Goal: Task Accomplishment & Management: Manage account settings

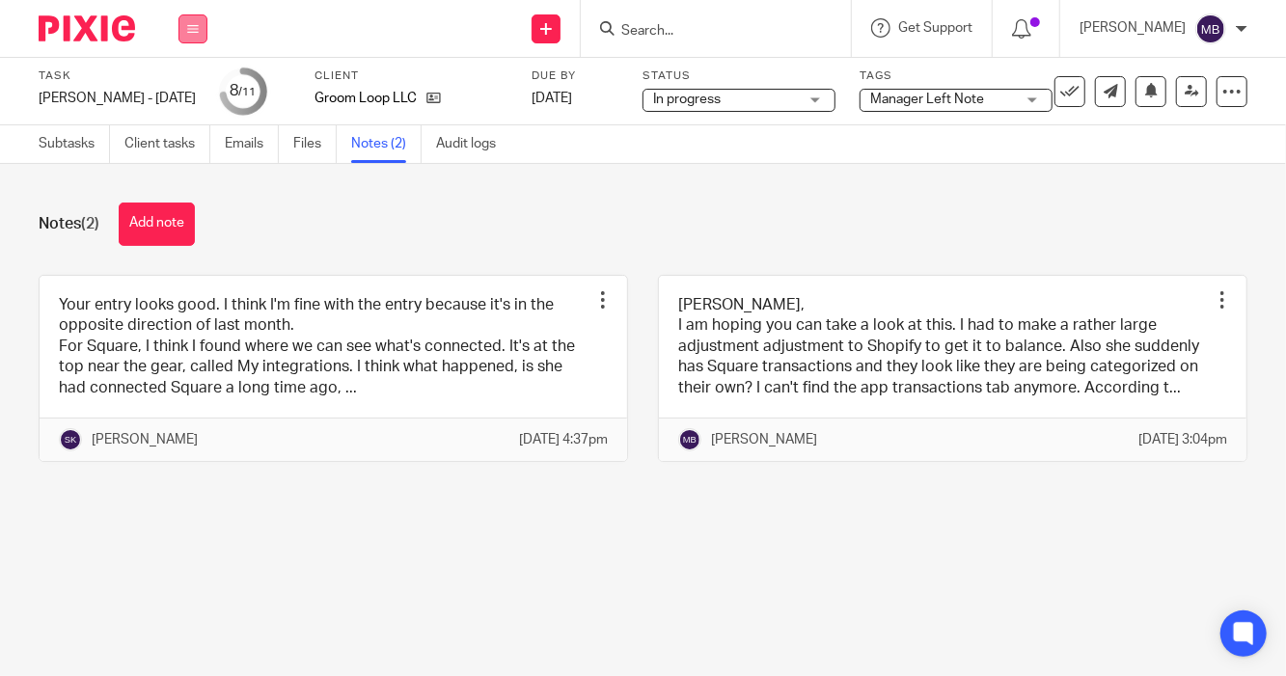
click at [206, 33] on button at bounding box center [193, 28] width 29 height 29
click at [185, 86] on link "Work" at bounding box center [184, 90] width 34 height 14
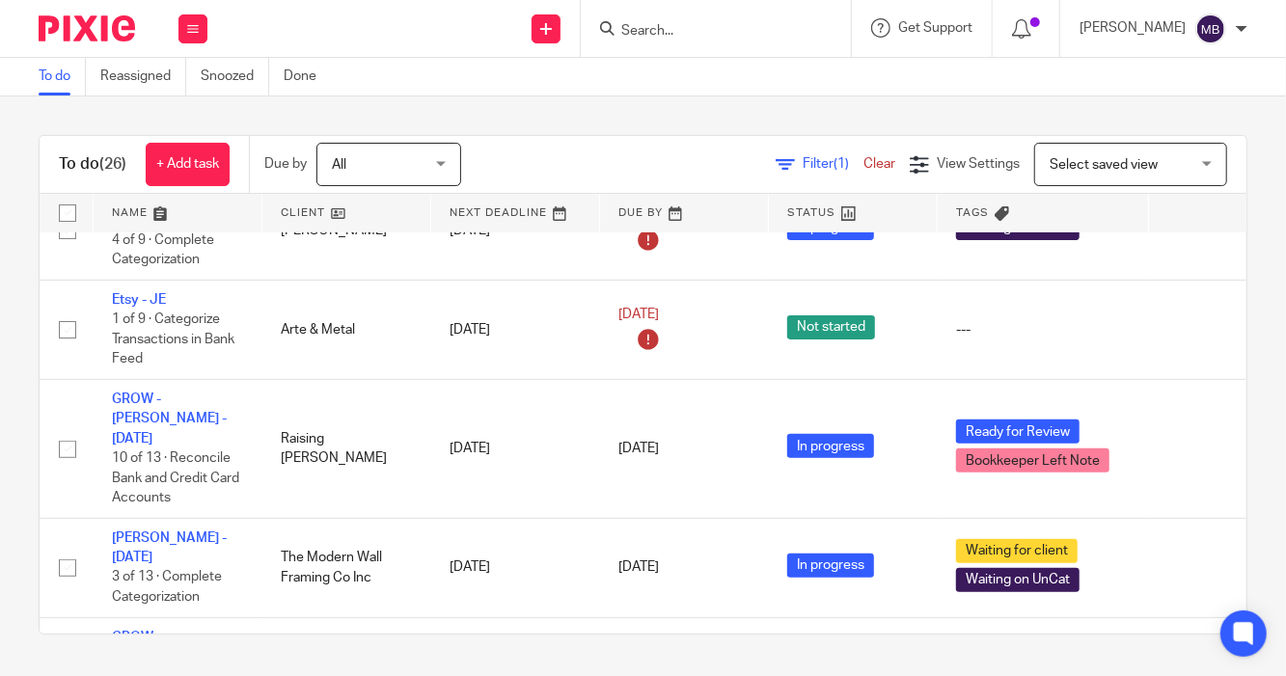
scroll to position [323, 0]
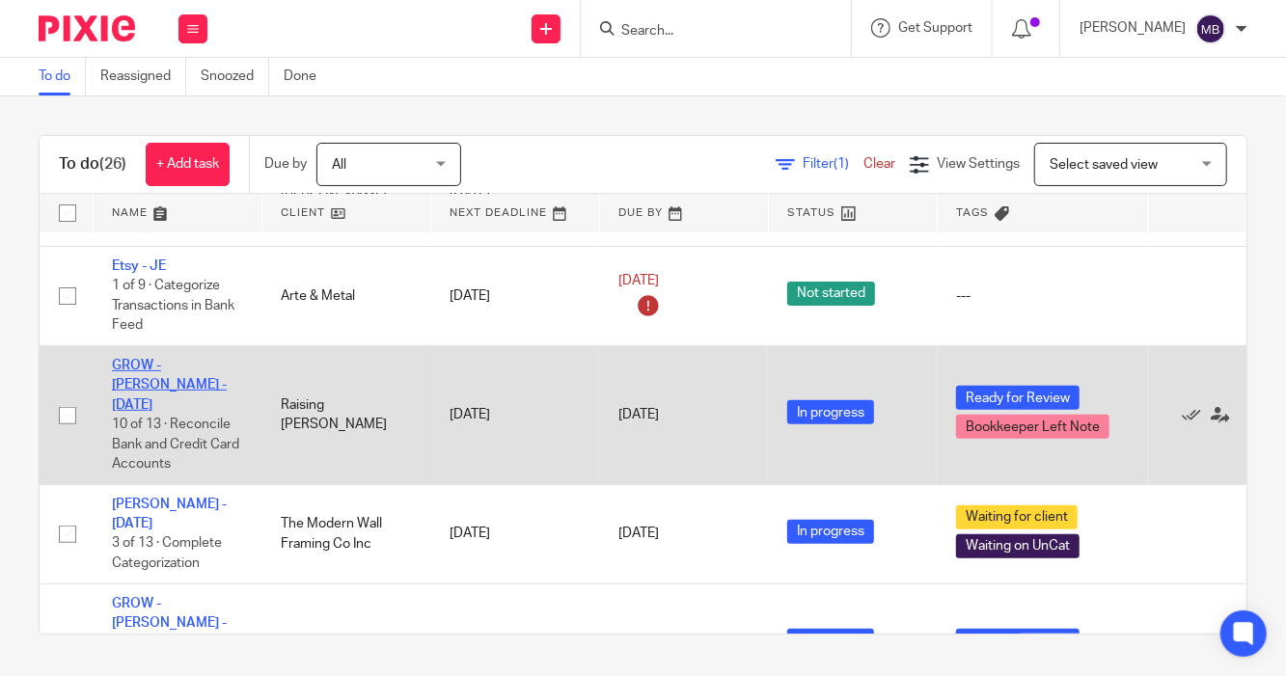
click at [150, 359] on link "GROW - [PERSON_NAME] - [DATE]" at bounding box center [169, 385] width 115 height 53
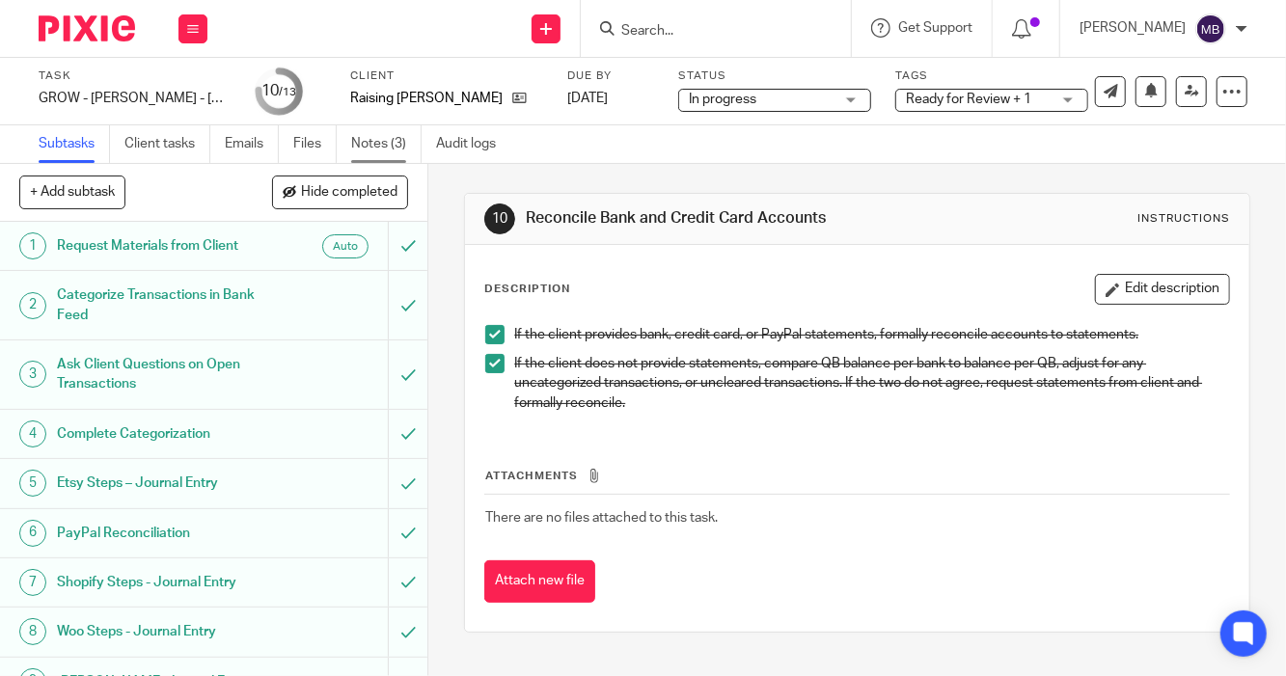
click at [382, 142] on link "Notes (3)" at bounding box center [386, 144] width 70 height 38
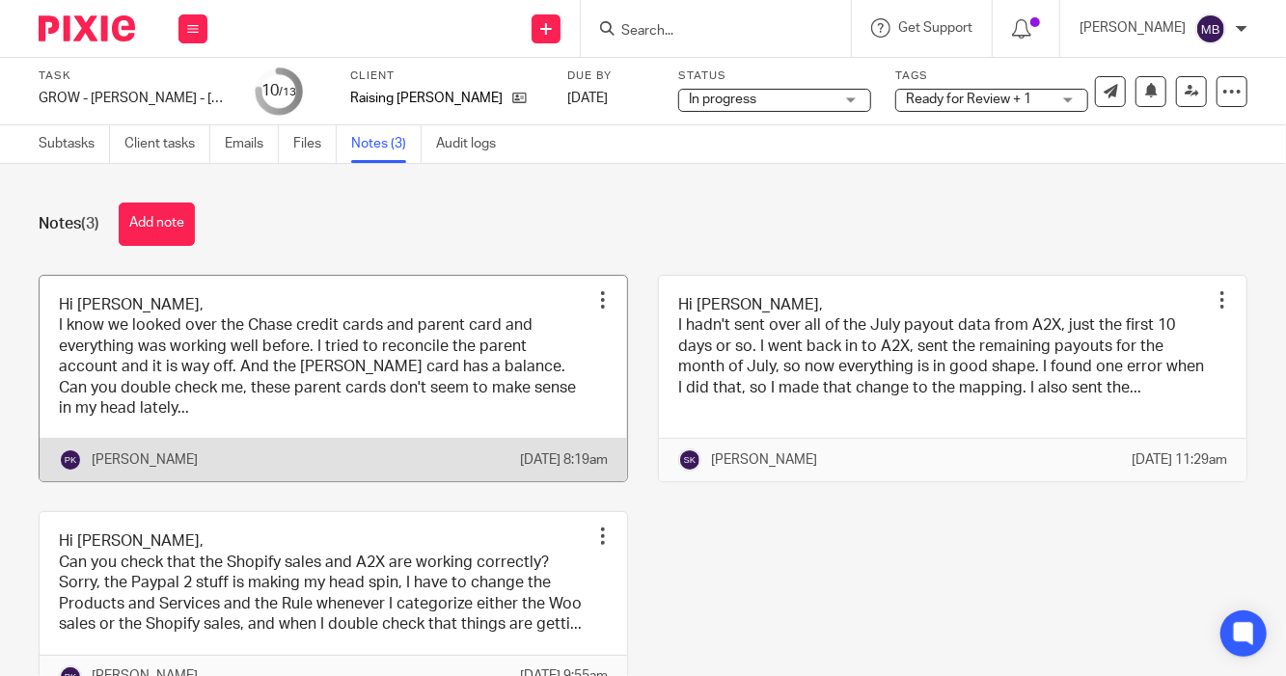
click at [302, 408] on link at bounding box center [334, 379] width 588 height 206
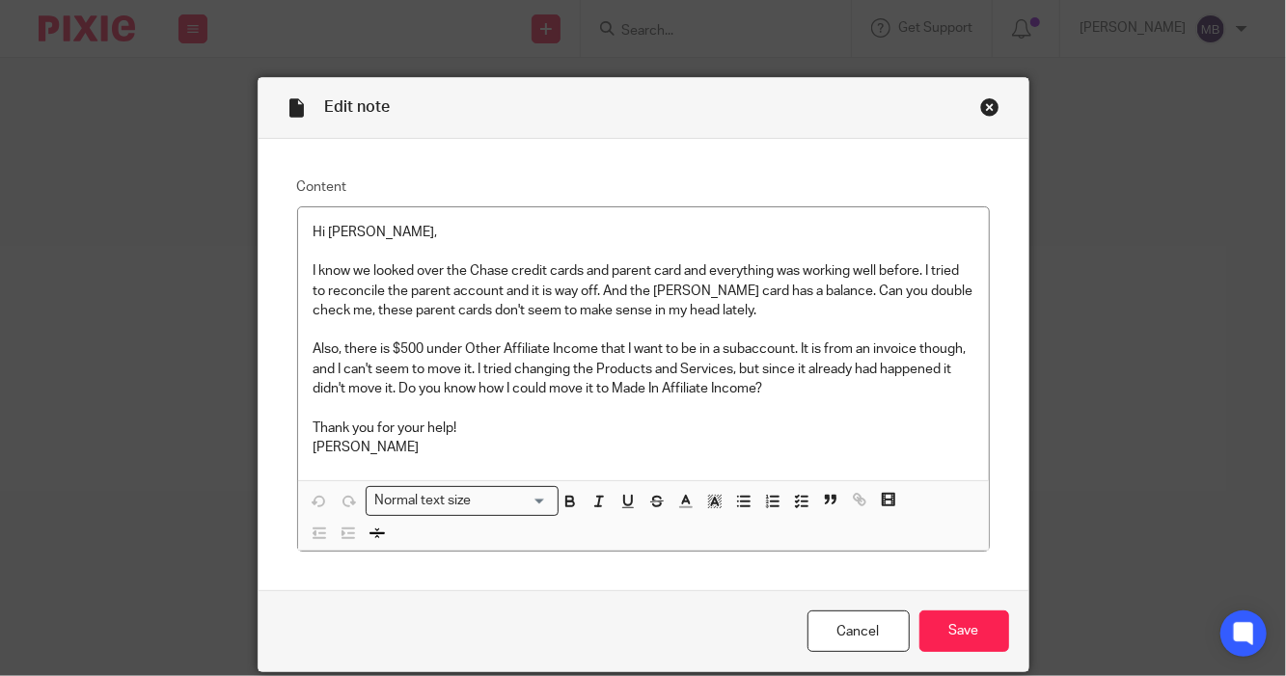
click at [980, 106] on div "Close this dialog window" at bounding box center [989, 106] width 19 height 19
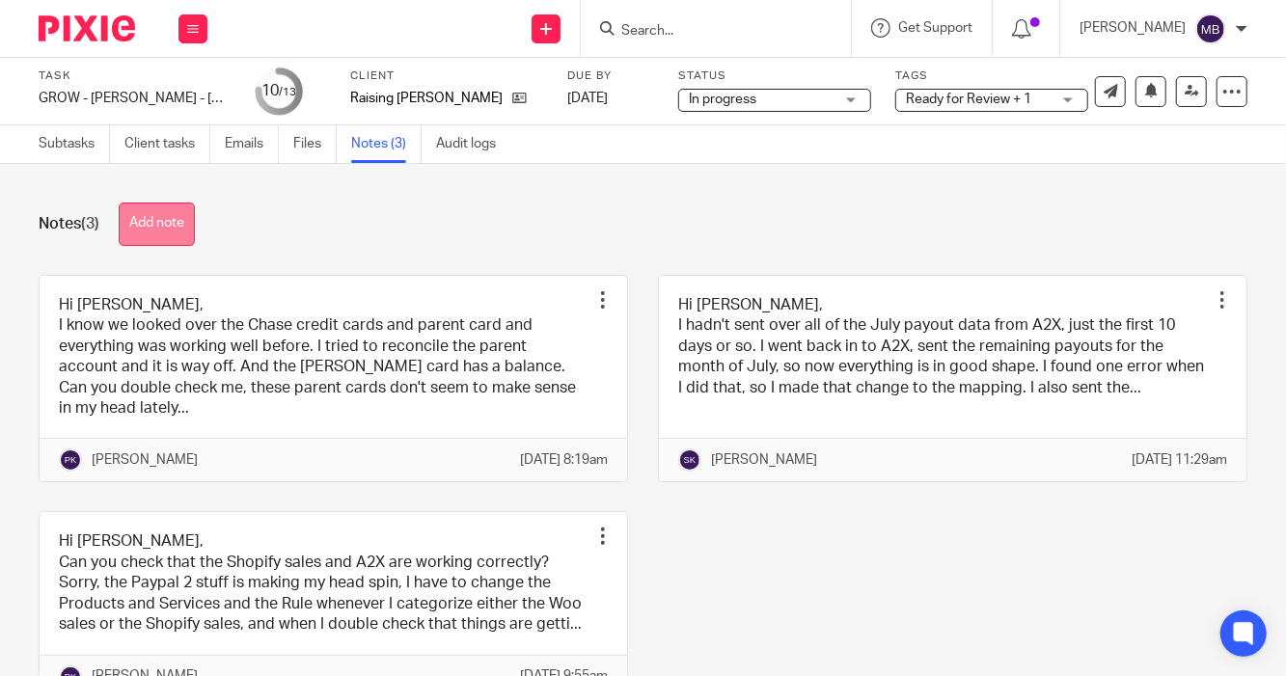
click at [158, 230] on button "Add note" at bounding box center [157, 224] width 76 height 43
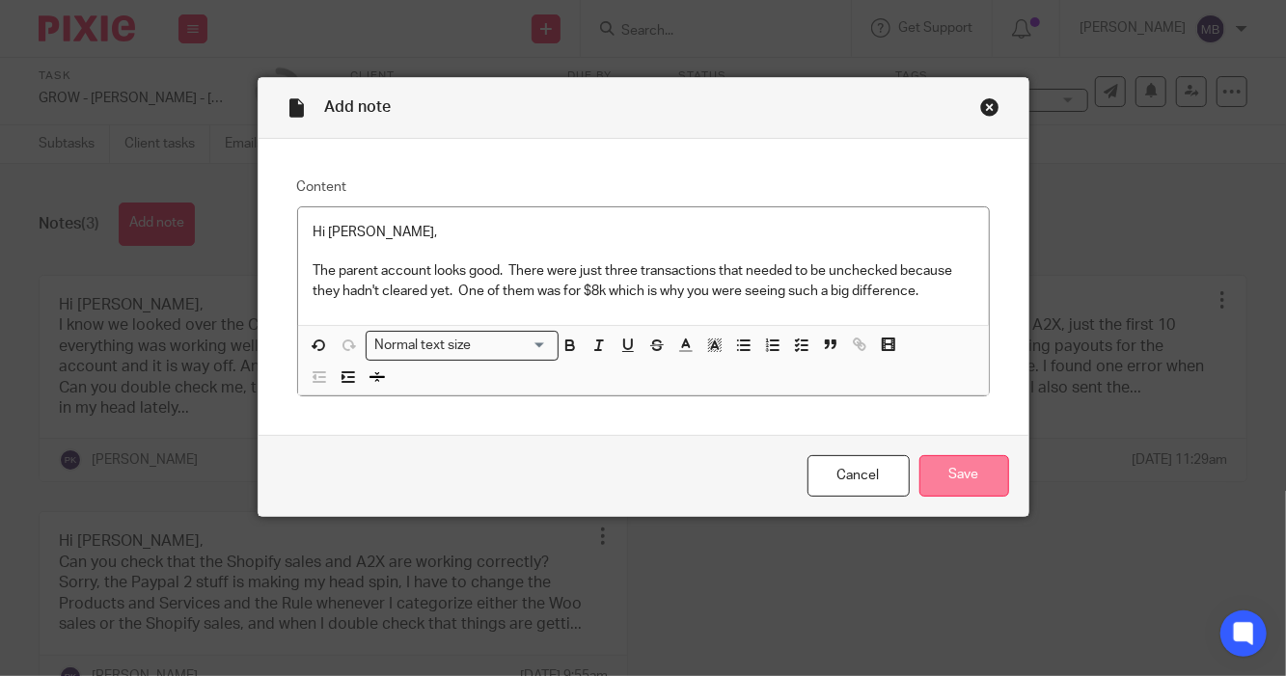
click at [977, 465] on input "Save" at bounding box center [965, 475] width 90 height 41
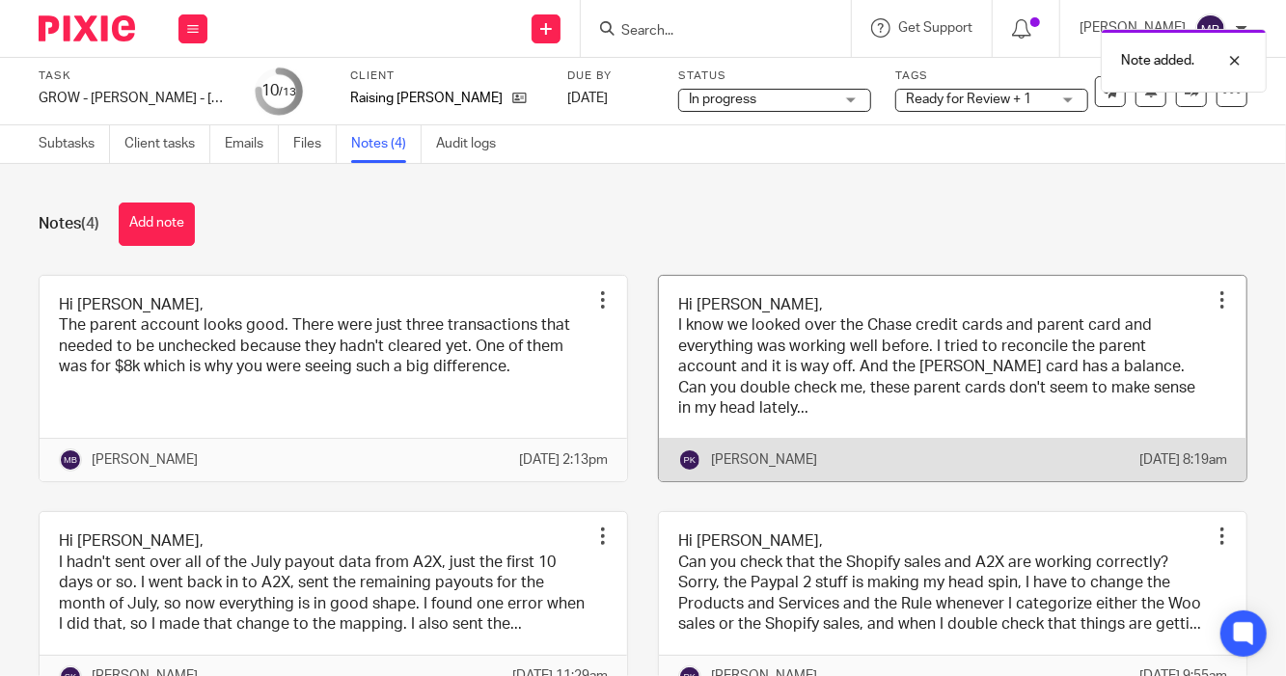
click at [857, 423] on link at bounding box center [953, 379] width 588 height 206
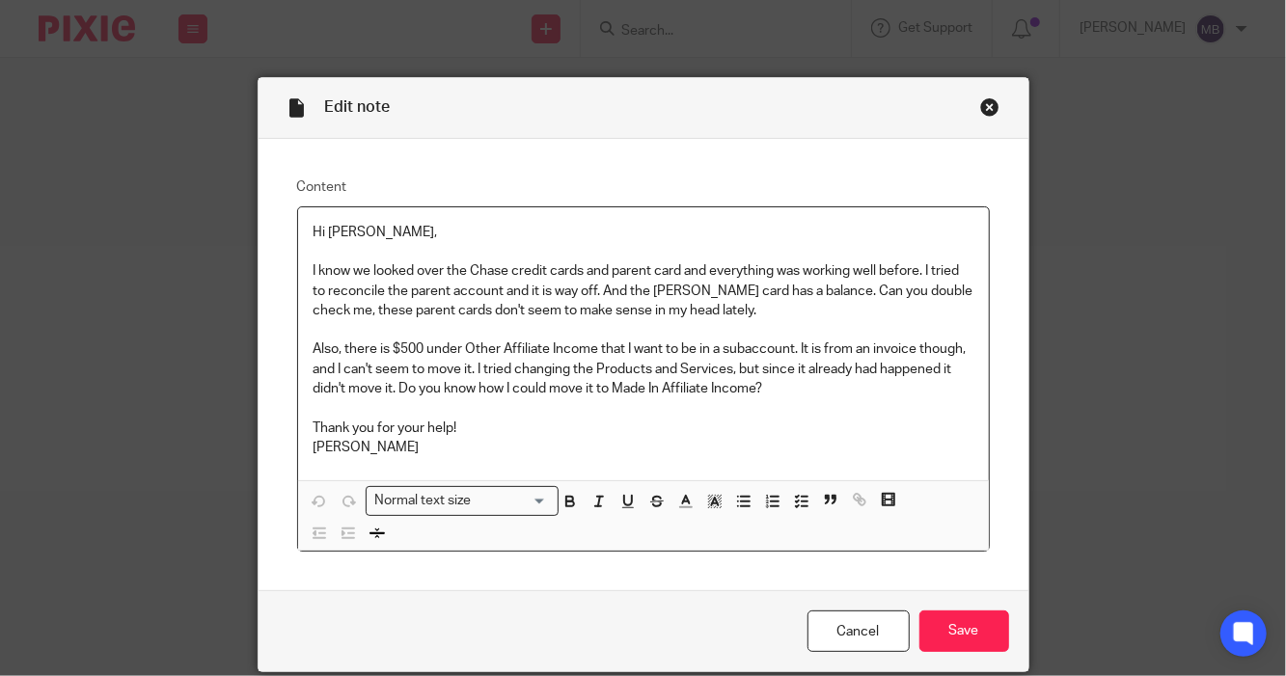
click at [981, 107] on div "Close this dialog window" at bounding box center [989, 106] width 19 height 19
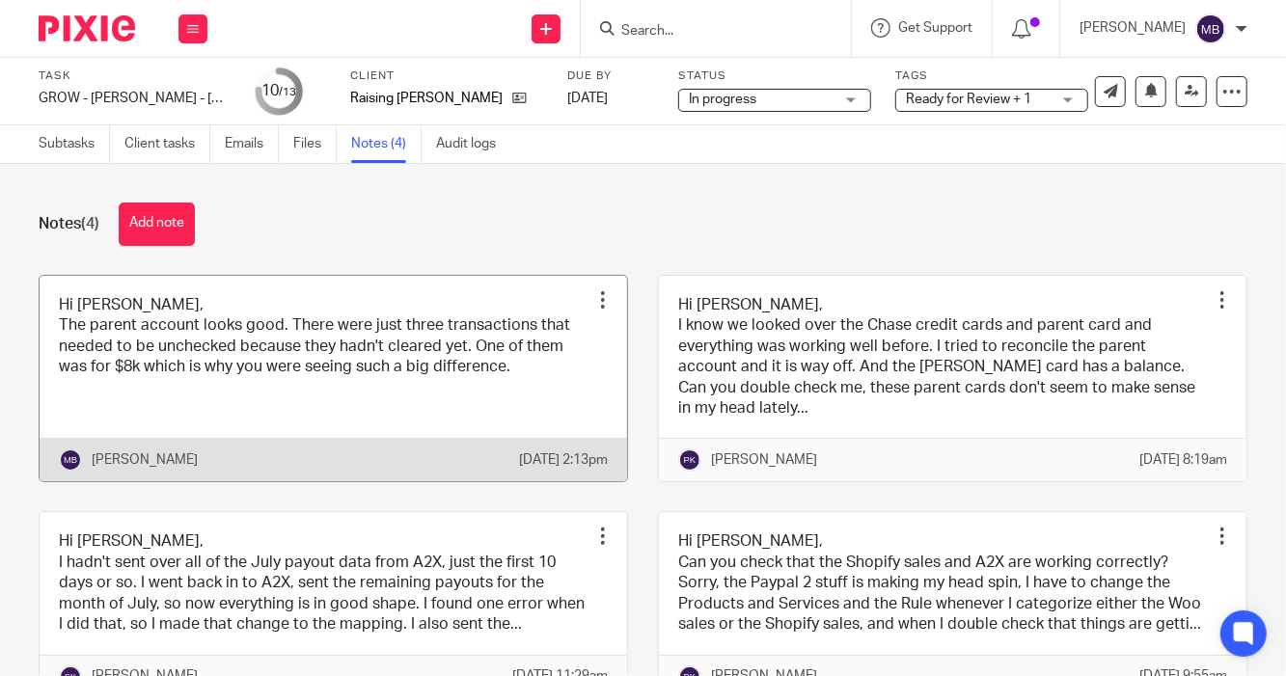
click at [221, 397] on link at bounding box center [334, 379] width 588 height 206
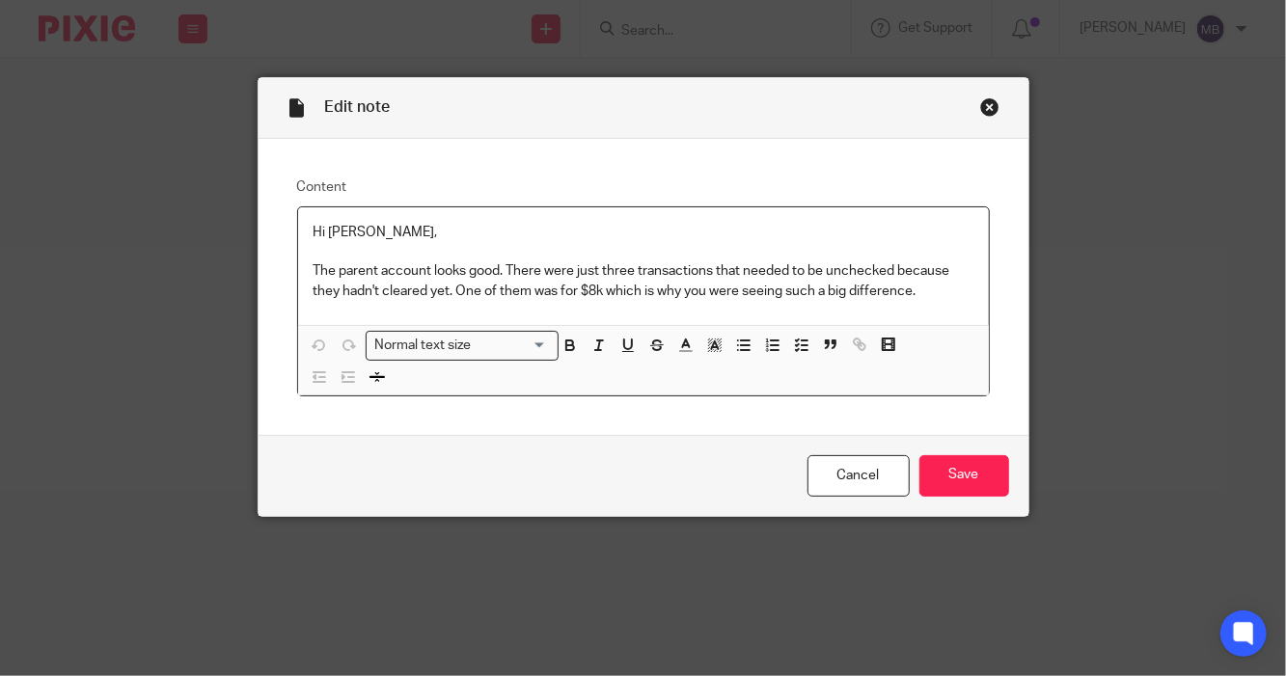
click at [927, 292] on p "The parent account looks good. There were just three transactions that needed t…" at bounding box center [644, 281] width 660 height 40
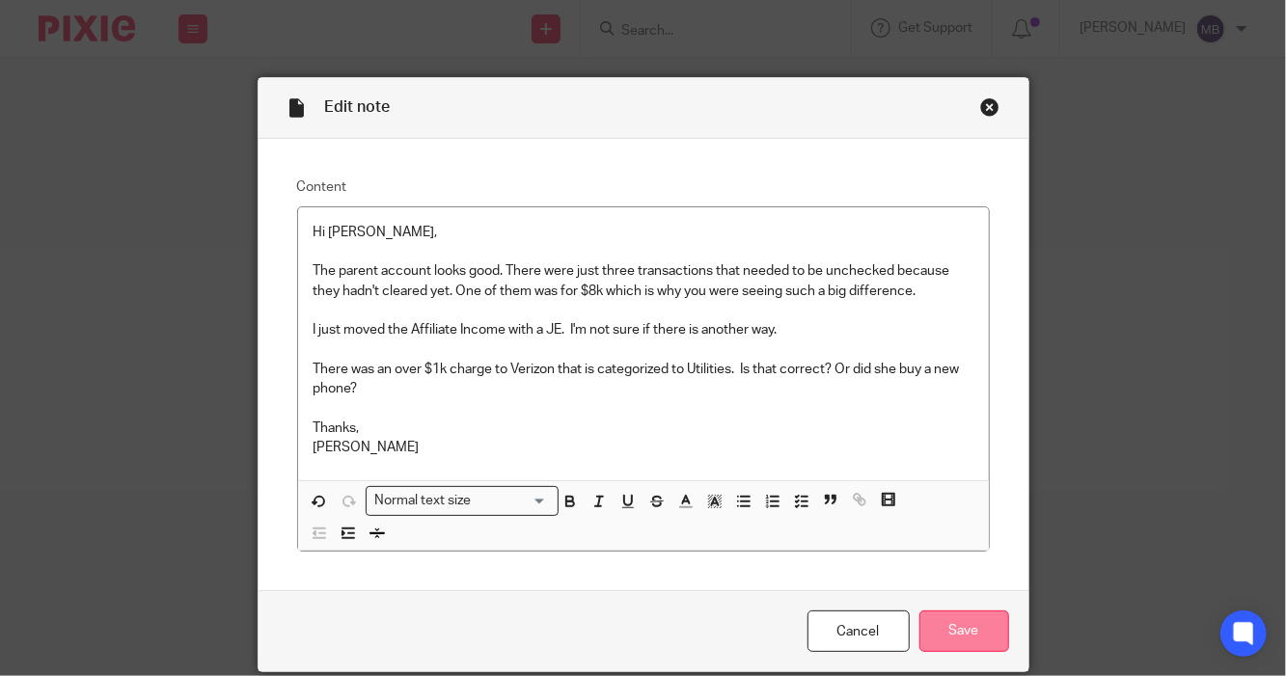
click at [957, 627] on input "Save" at bounding box center [965, 631] width 90 height 41
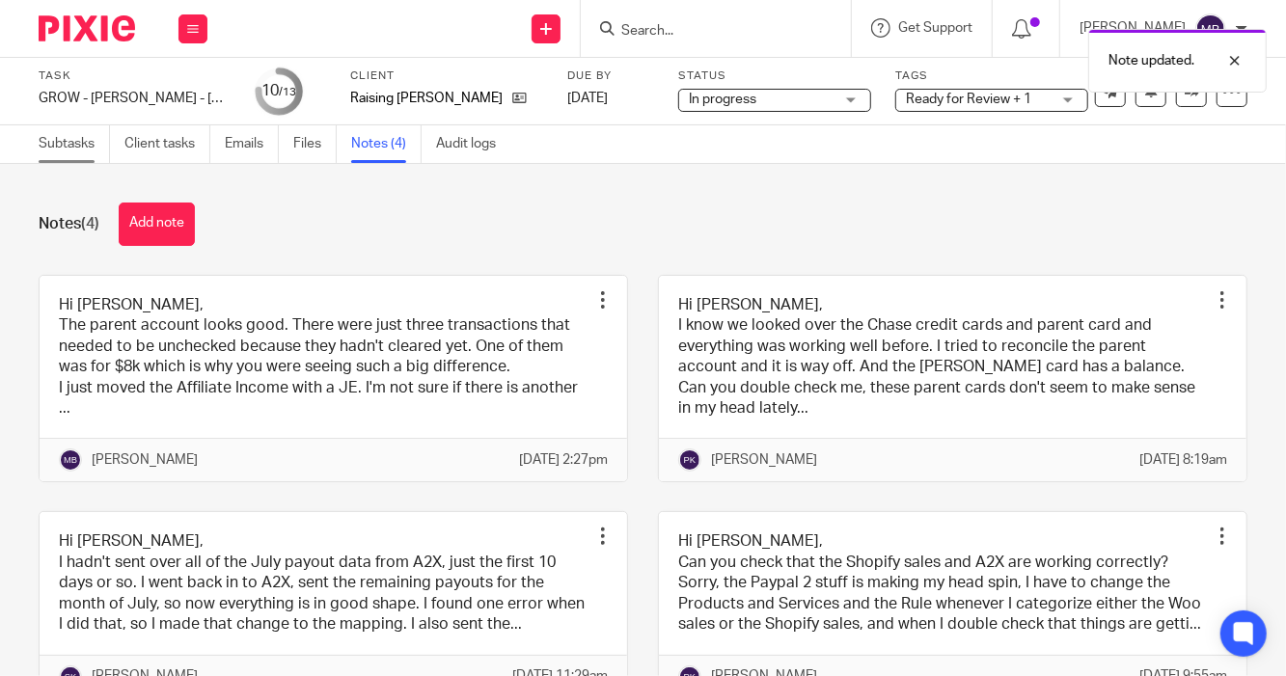
click at [87, 152] on link "Subtasks" at bounding box center [74, 144] width 71 height 38
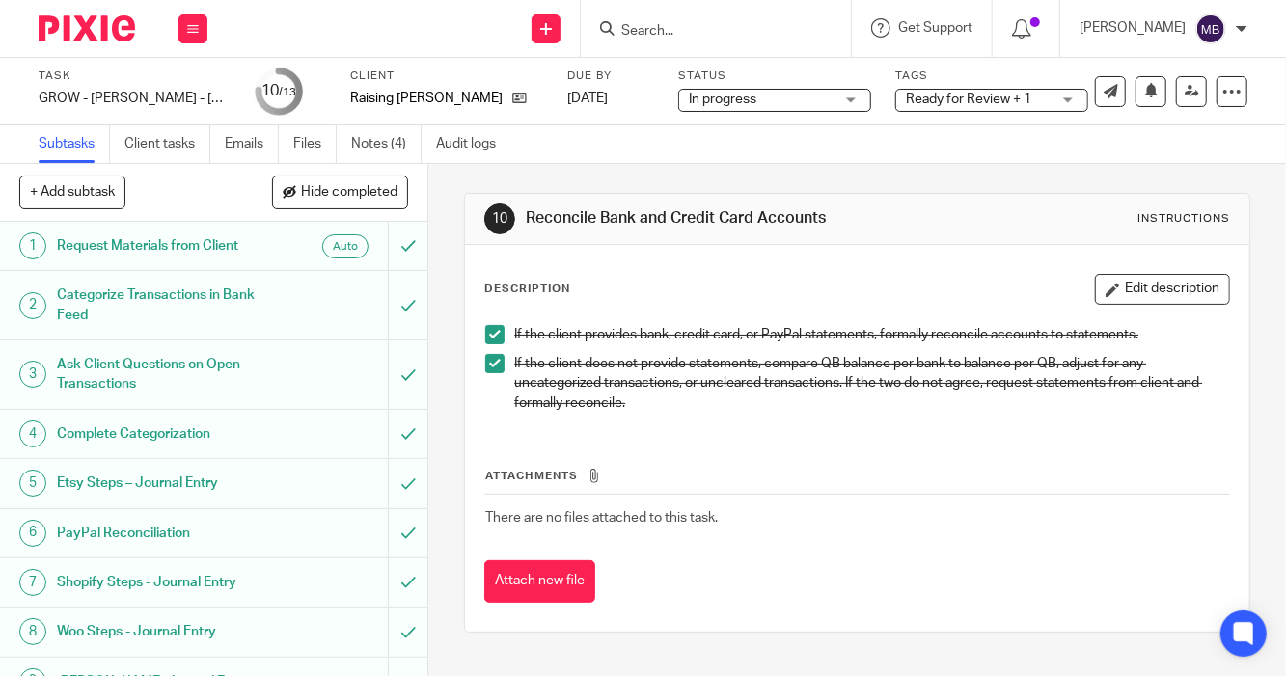
scroll to position [266, 0]
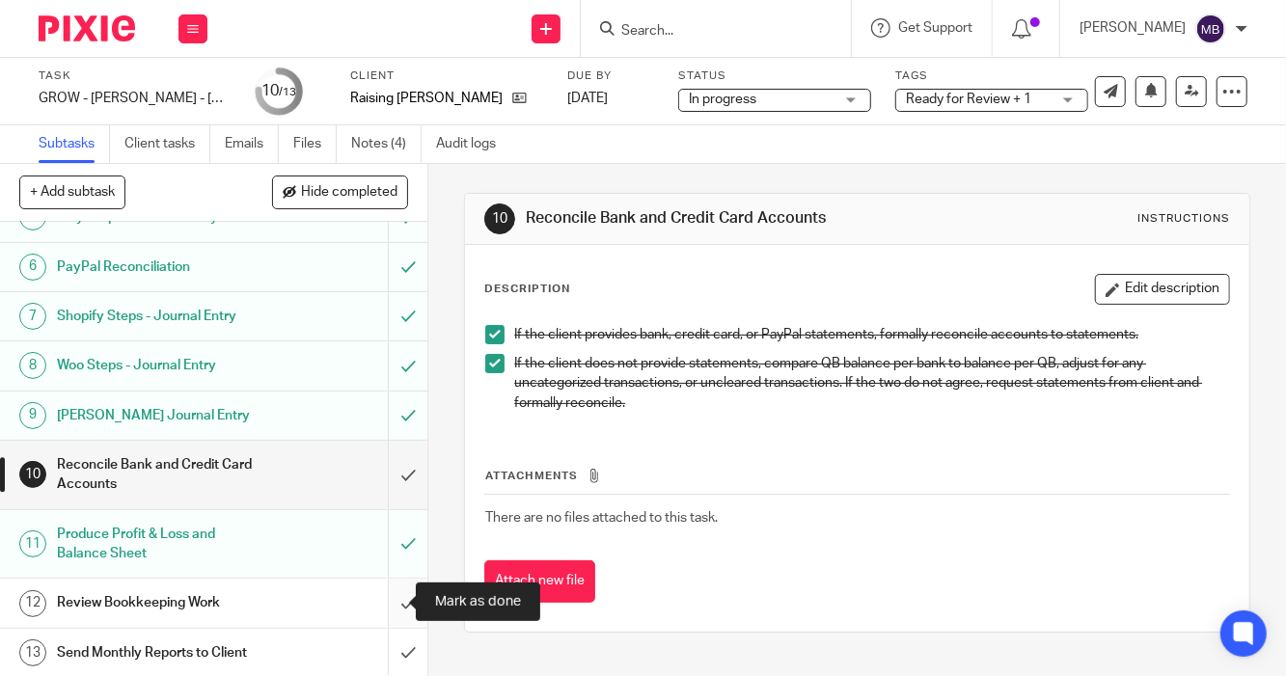
click at [390, 605] on input "submit" at bounding box center [213, 603] width 427 height 48
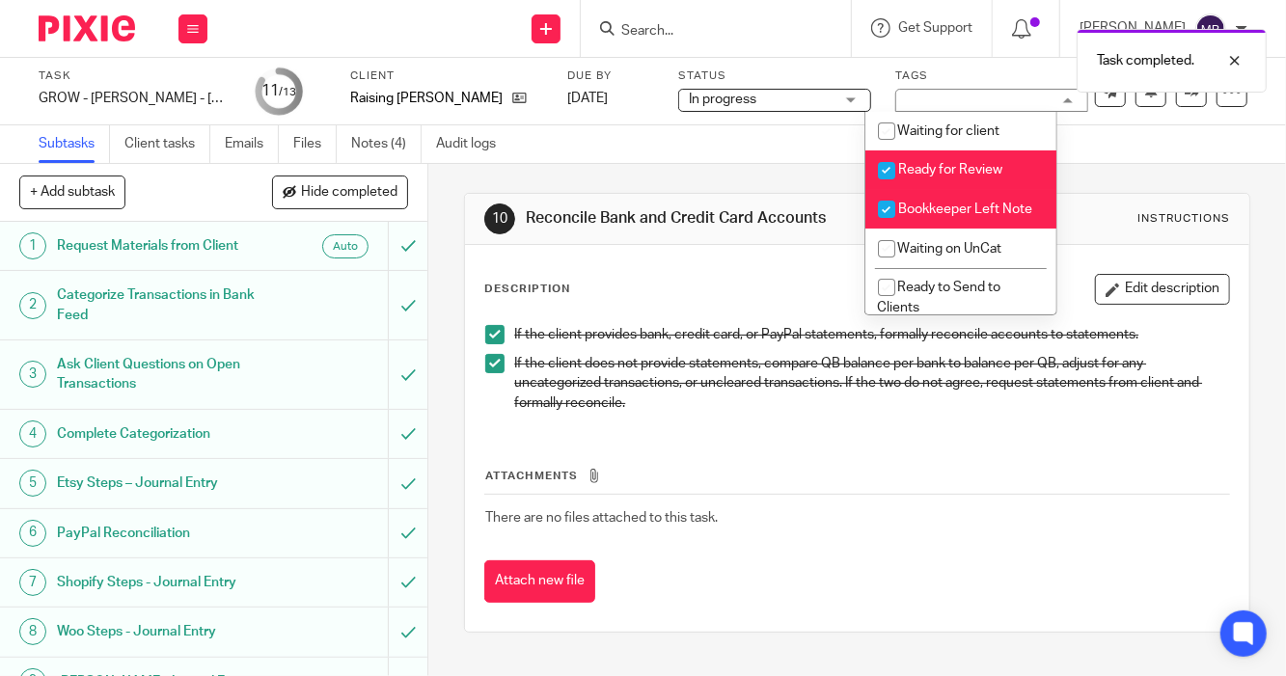
click at [948, 170] on span "Ready for Review" at bounding box center [950, 170] width 104 height 14
checkbox input "false"
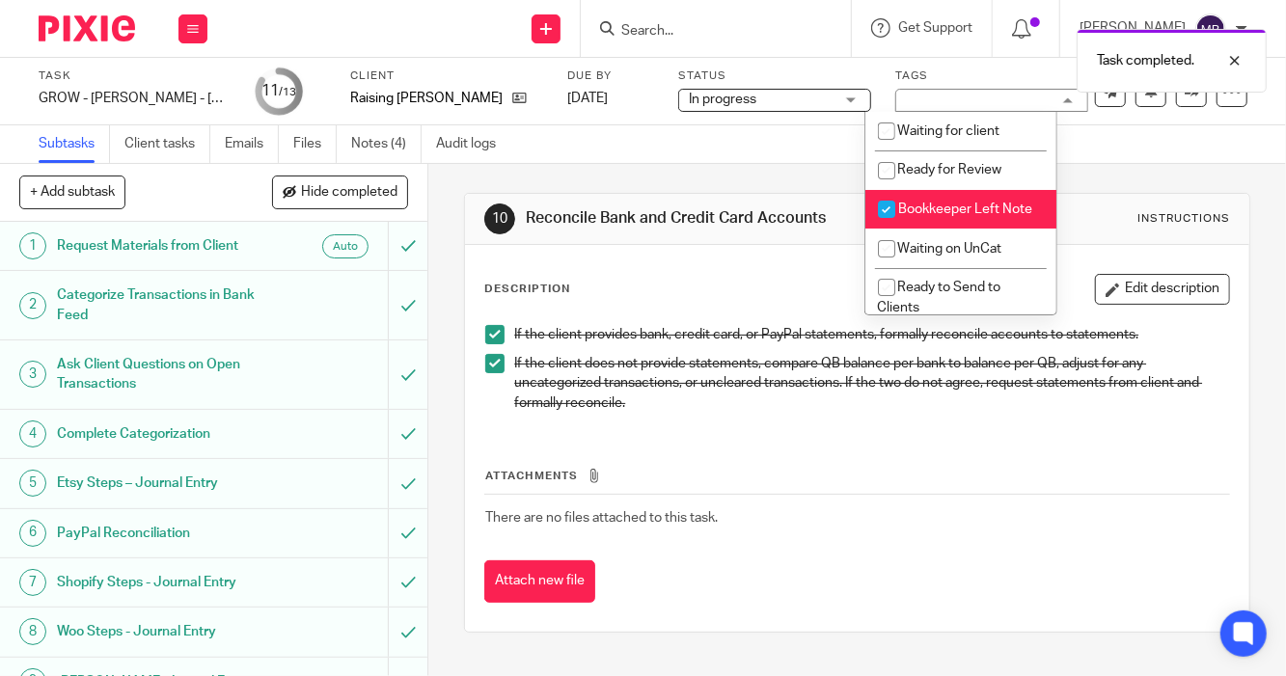
click at [945, 218] on li "Bookkeeper Left Note" at bounding box center [960, 210] width 191 height 40
checkbox input "false"
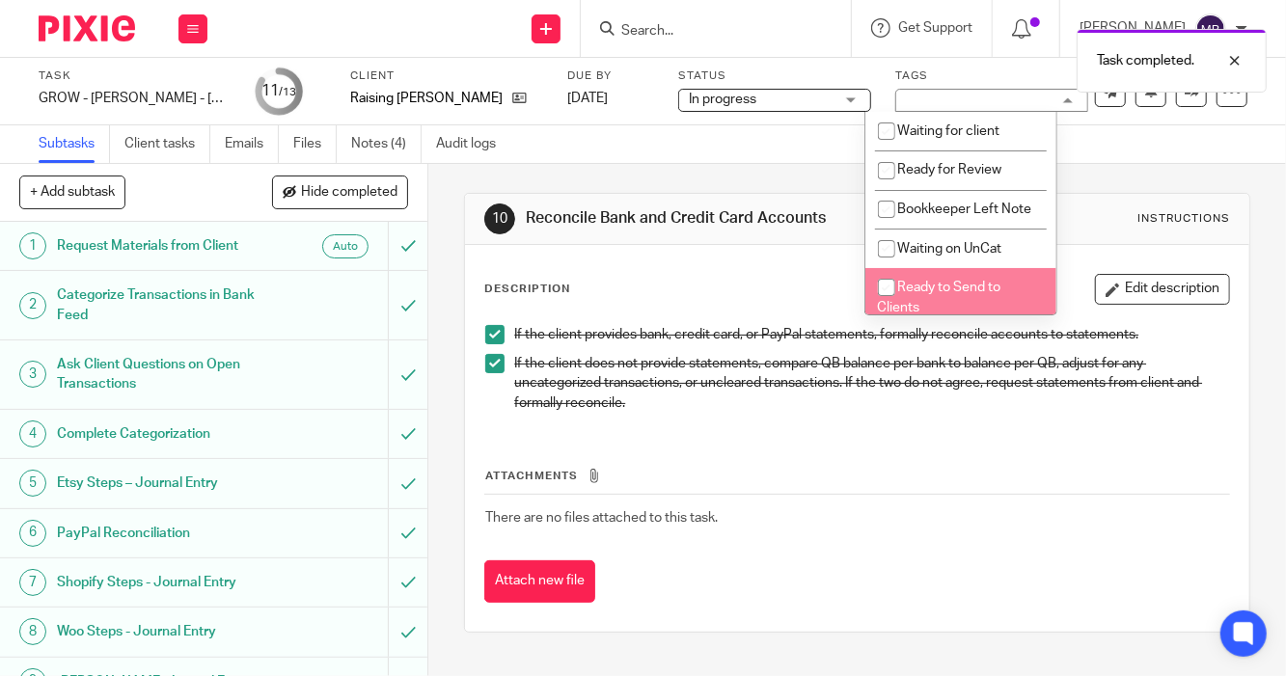
click at [966, 295] on li "Ready to Send to Clients" at bounding box center [960, 297] width 191 height 59
checkbox input "true"
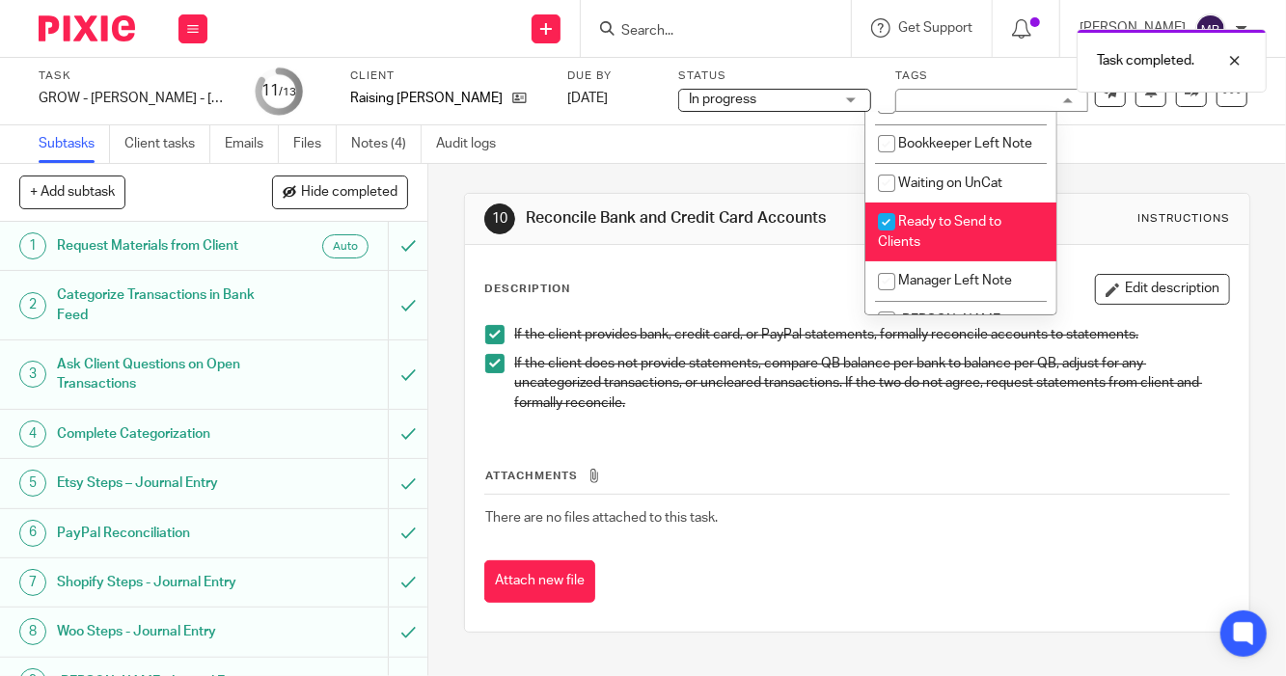
scroll to position [85, 0]
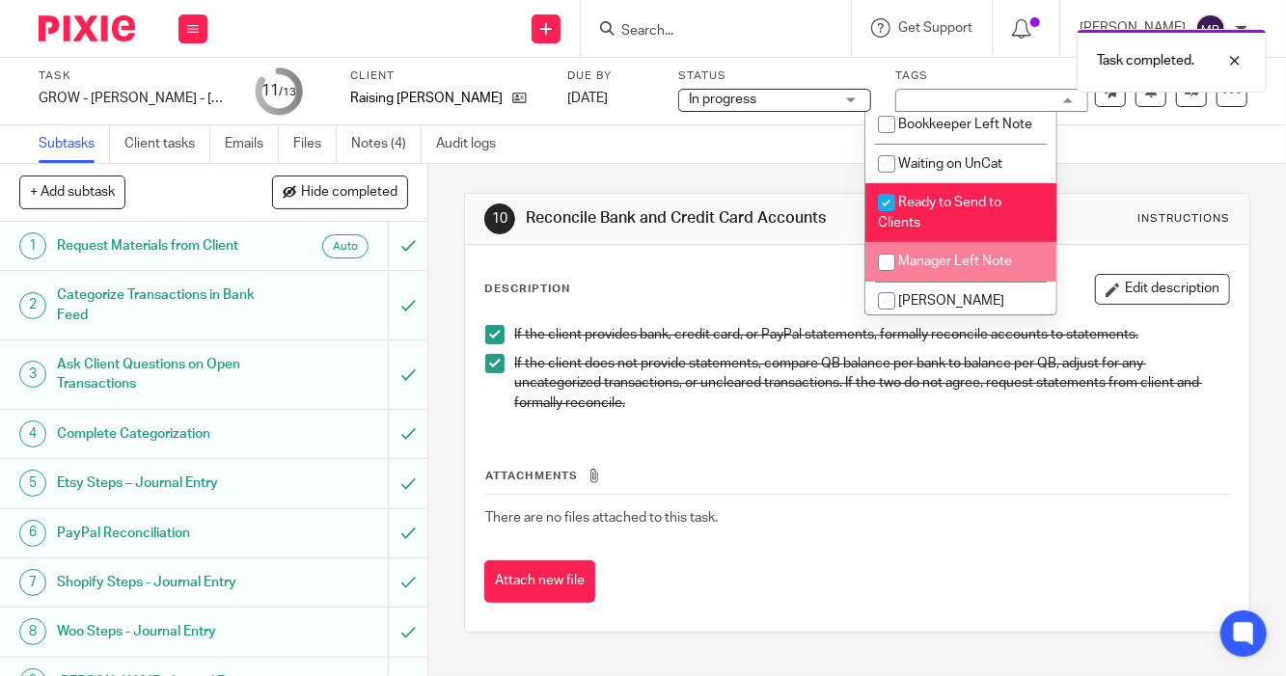
click at [986, 282] on li "Manager Left Note" at bounding box center [960, 262] width 191 height 40
checkbox input "true"
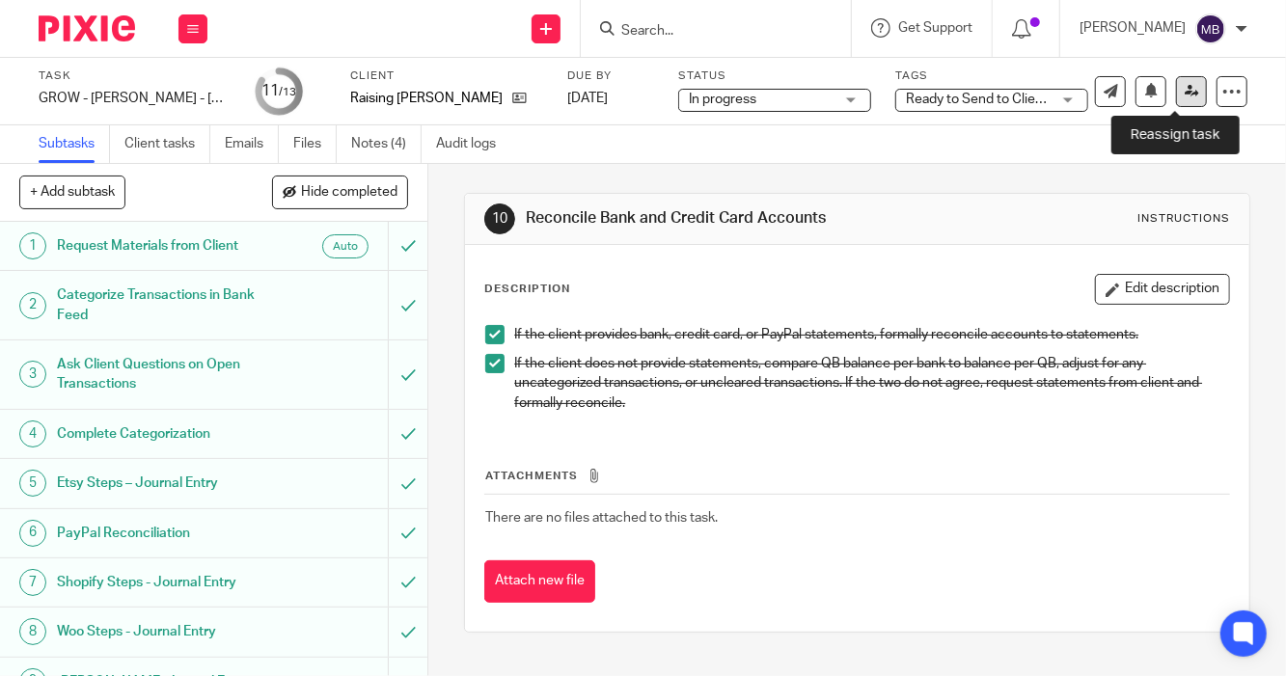
click at [1176, 98] on link at bounding box center [1191, 91] width 31 height 31
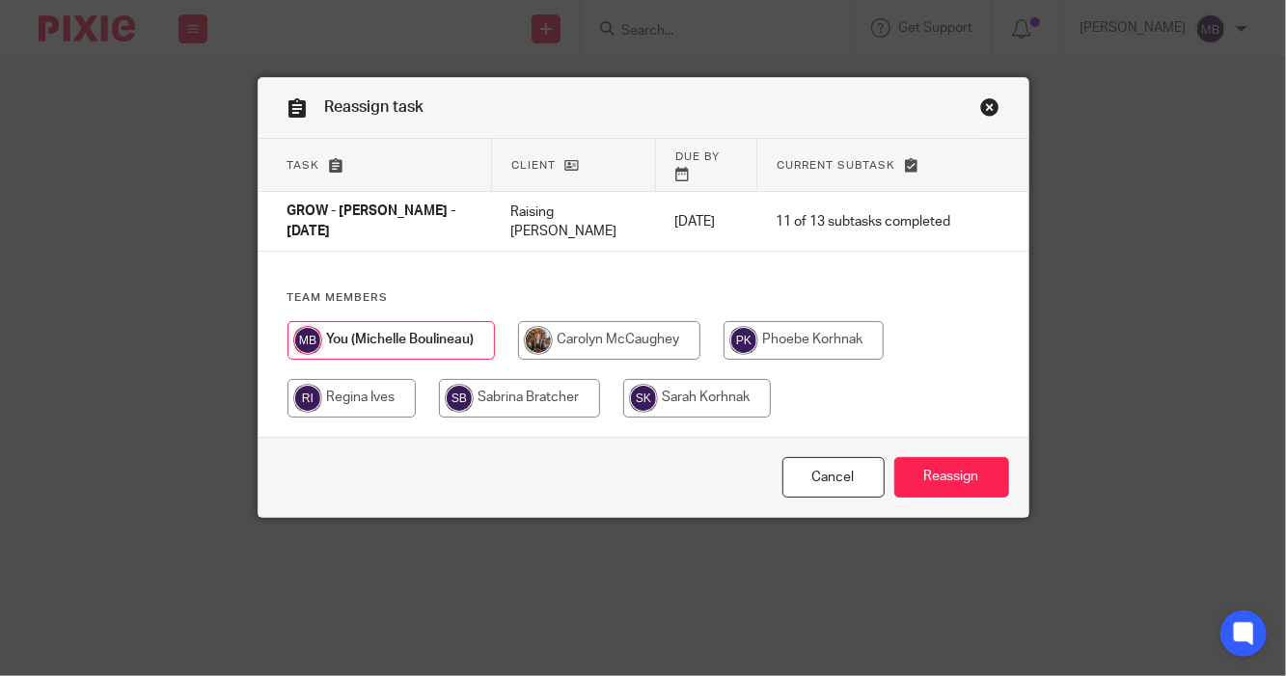
click at [813, 321] on input "radio" at bounding box center [804, 340] width 160 height 39
radio input "true"
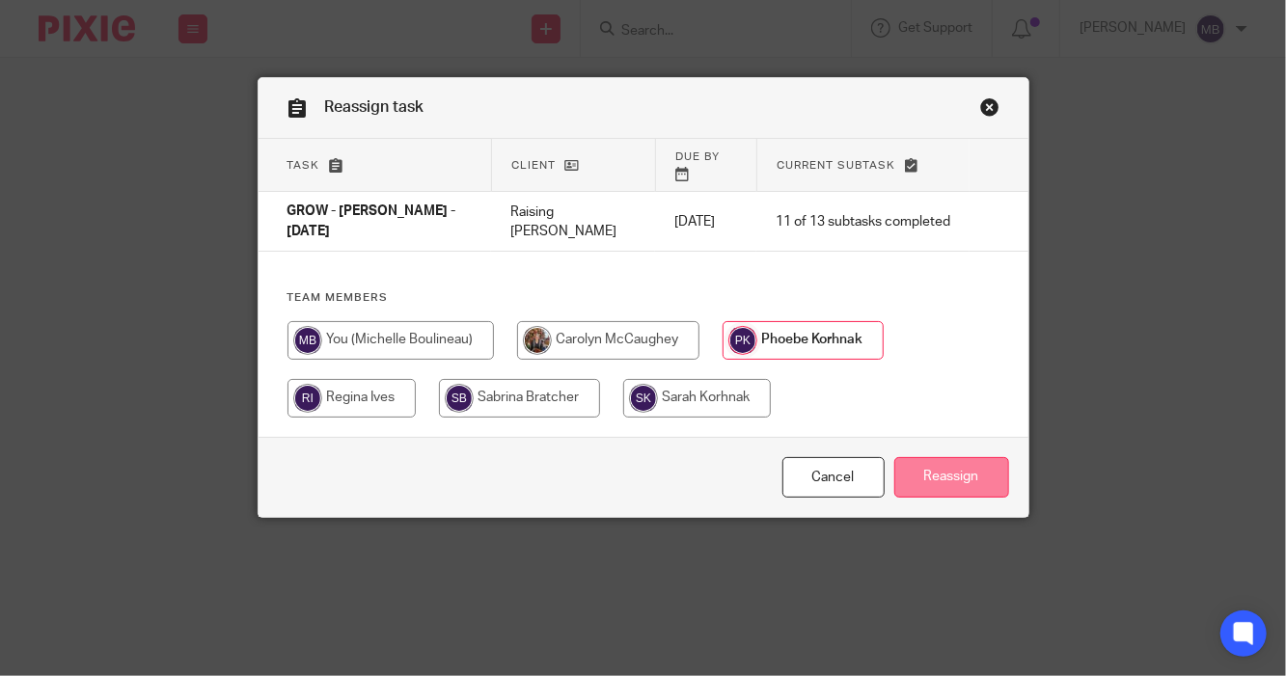
click at [936, 477] on input "Reassign" at bounding box center [951, 477] width 115 height 41
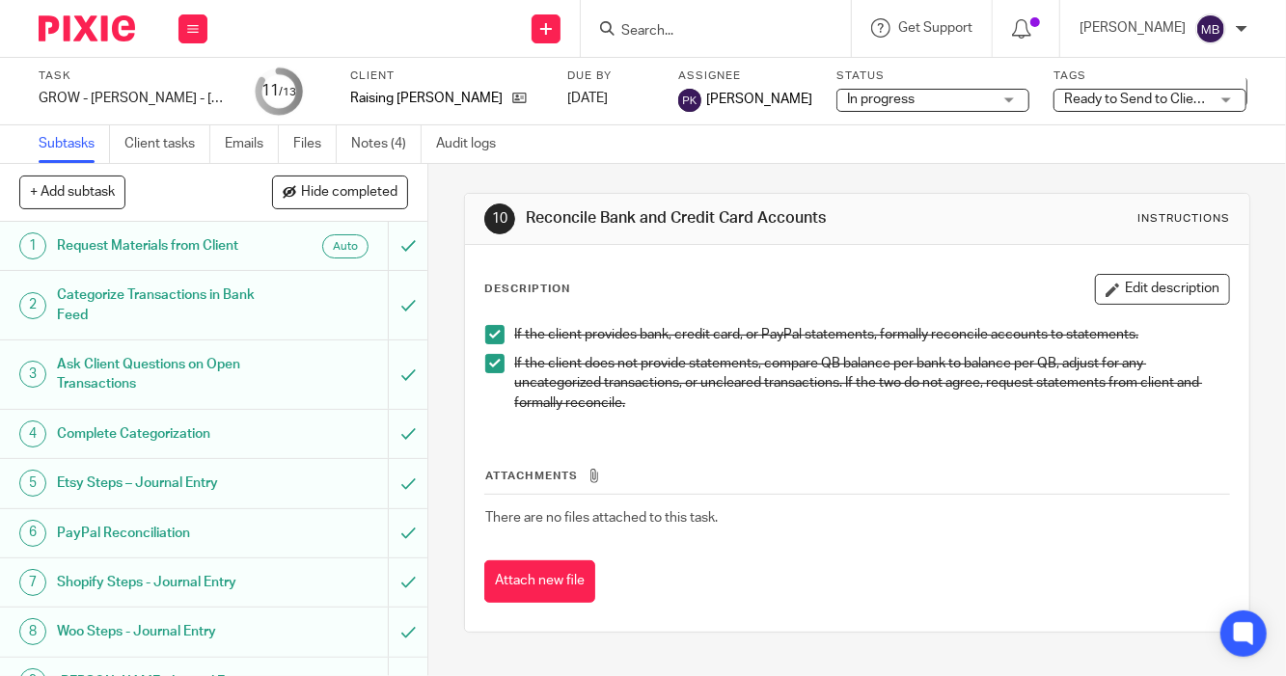
click at [190, 43] on div "Work Email Clients Team Reports Settings" at bounding box center [193, 28] width 68 height 57
click at [193, 37] on button at bounding box center [193, 28] width 29 height 29
click at [189, 82] on li "Work" at bounding box center [192, 90] width 51 height 28
click at [193, 86] on link "Work" at bounding box center [184, 90] width 34 height 14
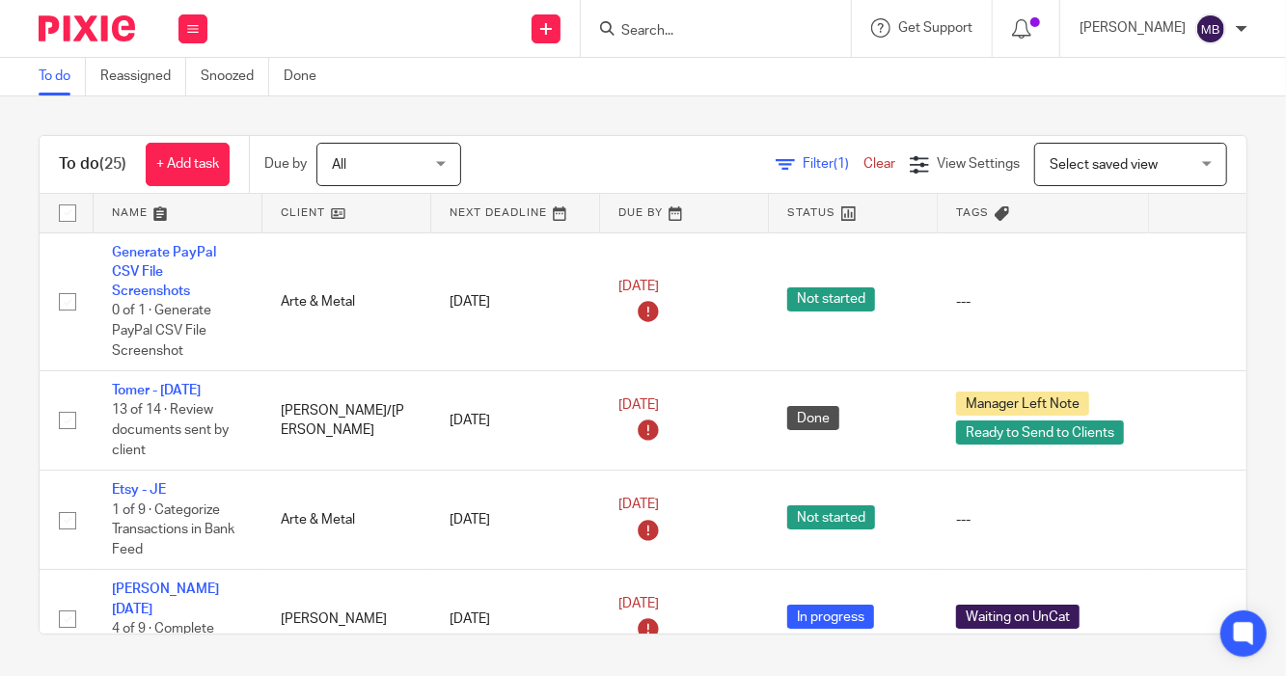
click at [648, 36] on input "Search" at bounding box center [706, 31] width 174 height 17
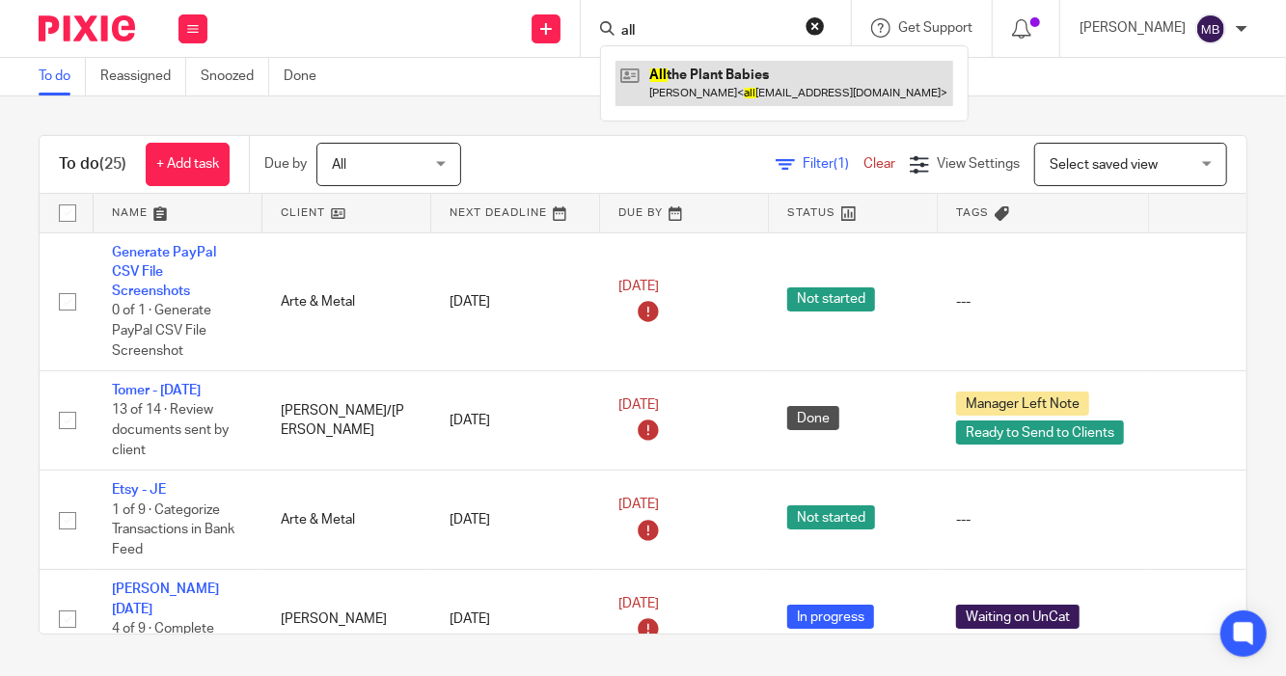
type input "all"
click at [649, 96] on link at bounding box center [785, 83] width 338 height 44
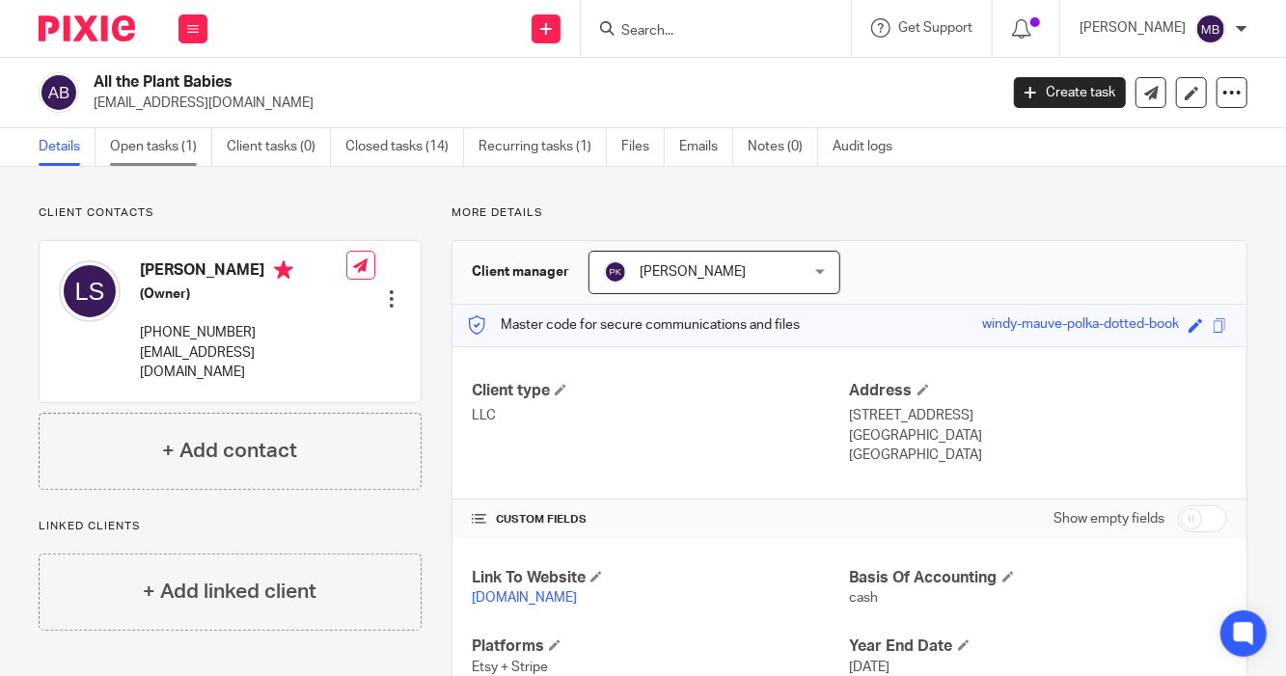
click at [178, 154] on link "Open tasks (1)" at bounding box center [161, 147] width 102 height 38
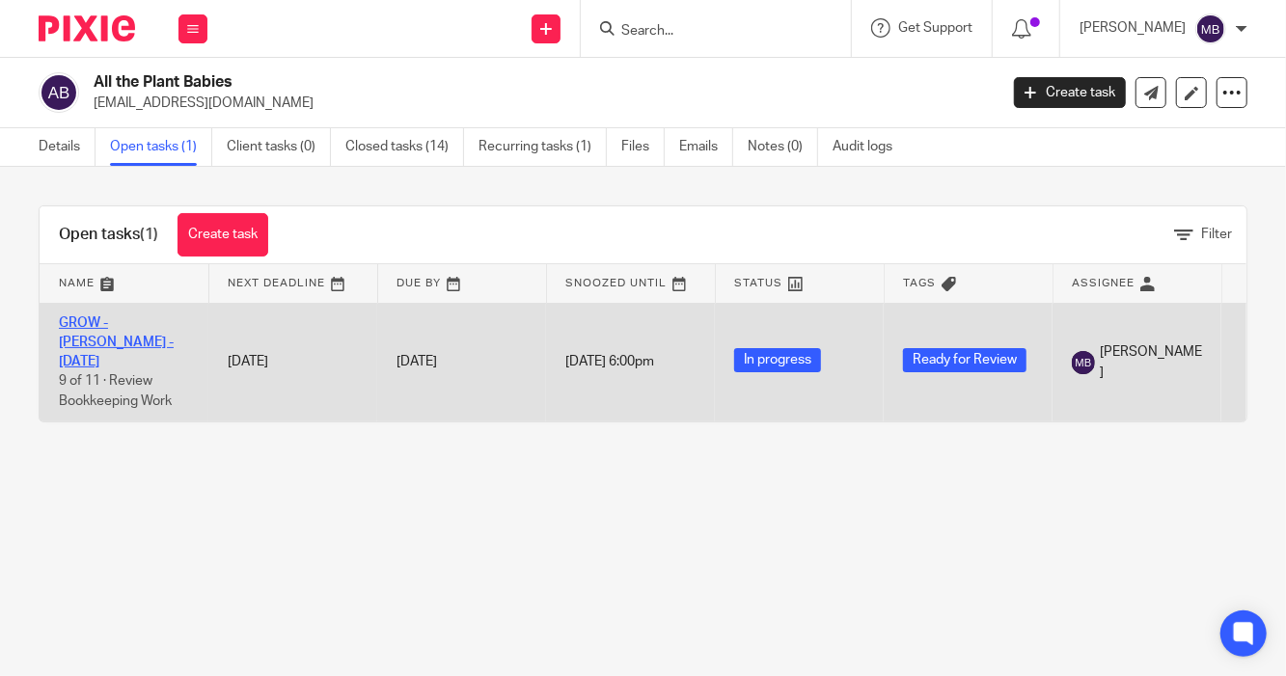
click at [117, 321] on link "GROW - [PERSON_NAME] - [DATE]" at bounding box center [116, 342] width 115 height 53
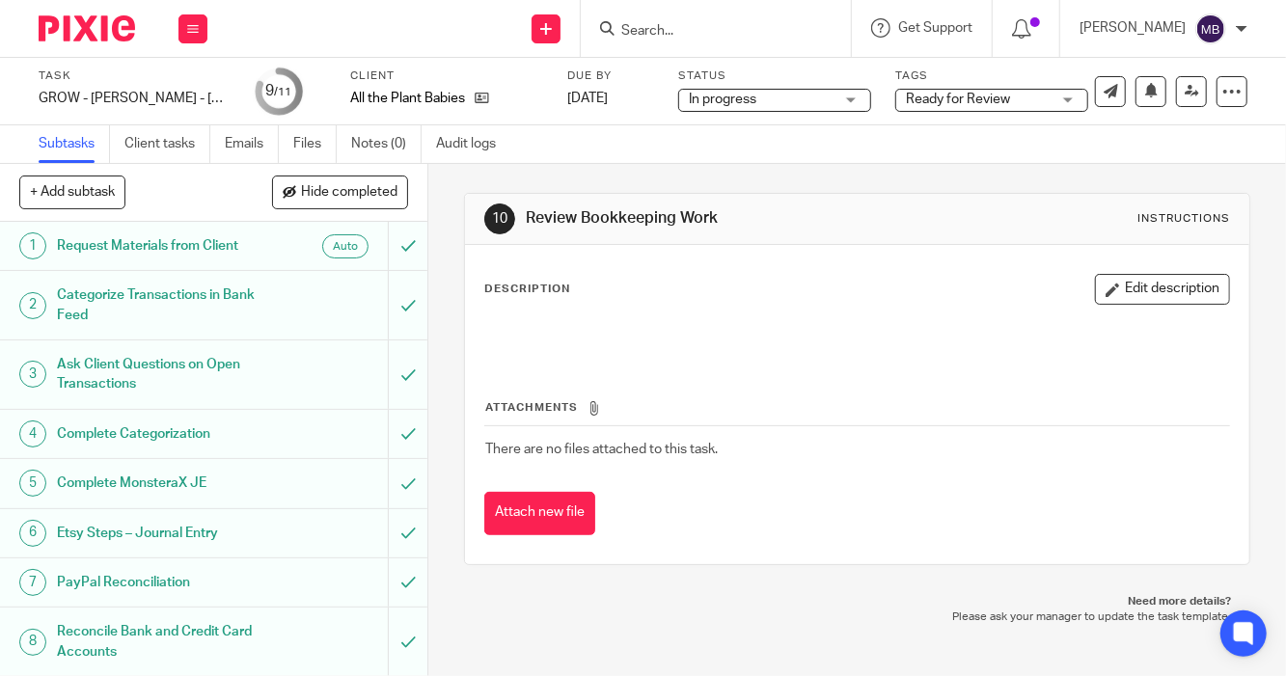
scroll to position [167, 0]
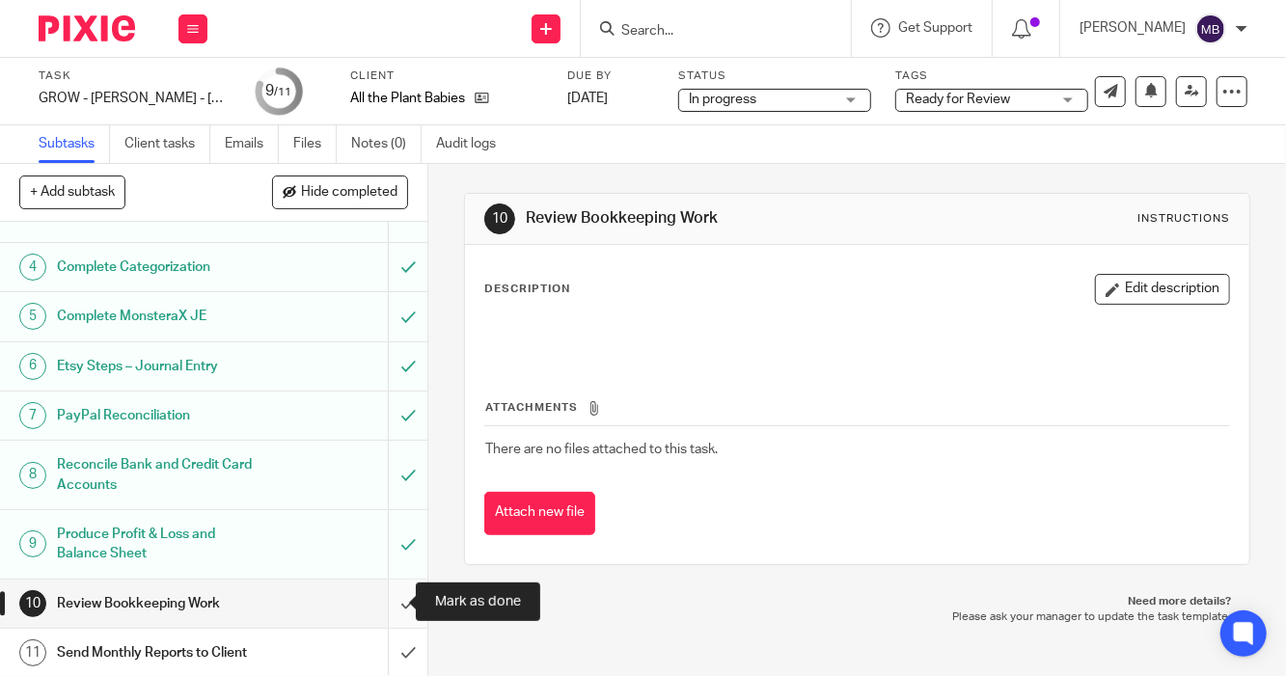
click at [393, 601] on input "submit" at bounding box center [213, 604] width 427 height 48
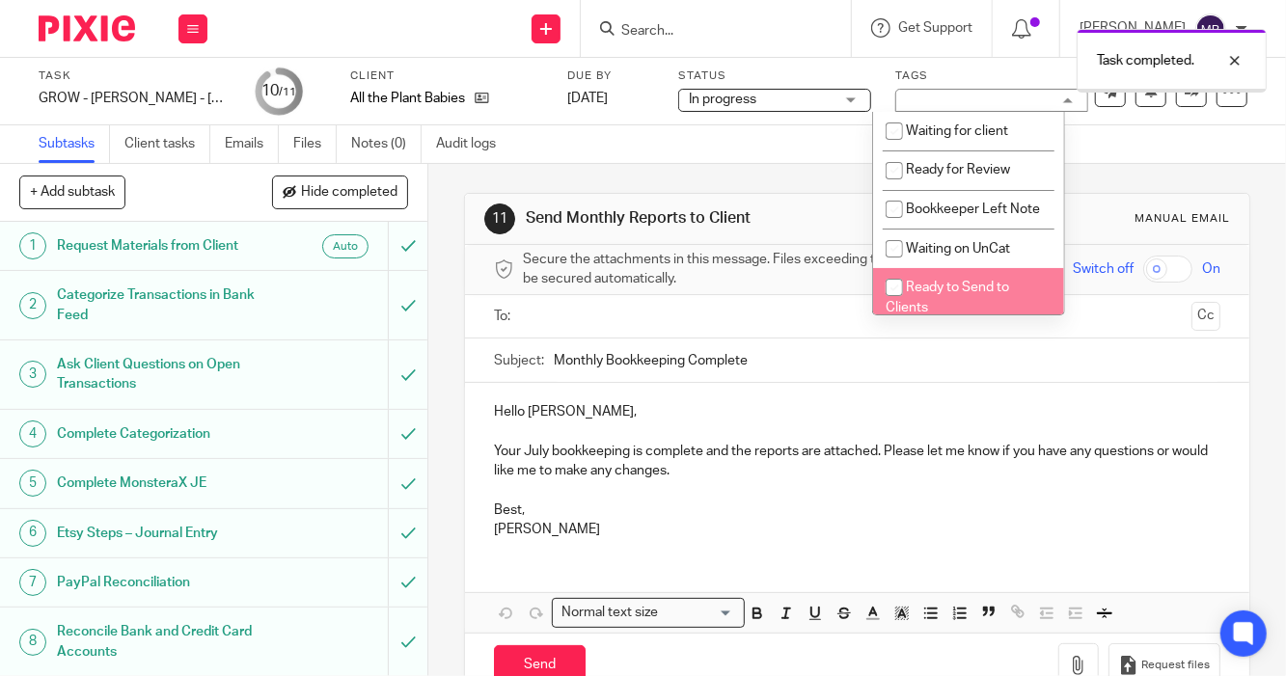
click at [1002, 309] on span "Ready to Send to Clients" at bounding box center [948, 298] width 124 height 34
checkbox input "true"
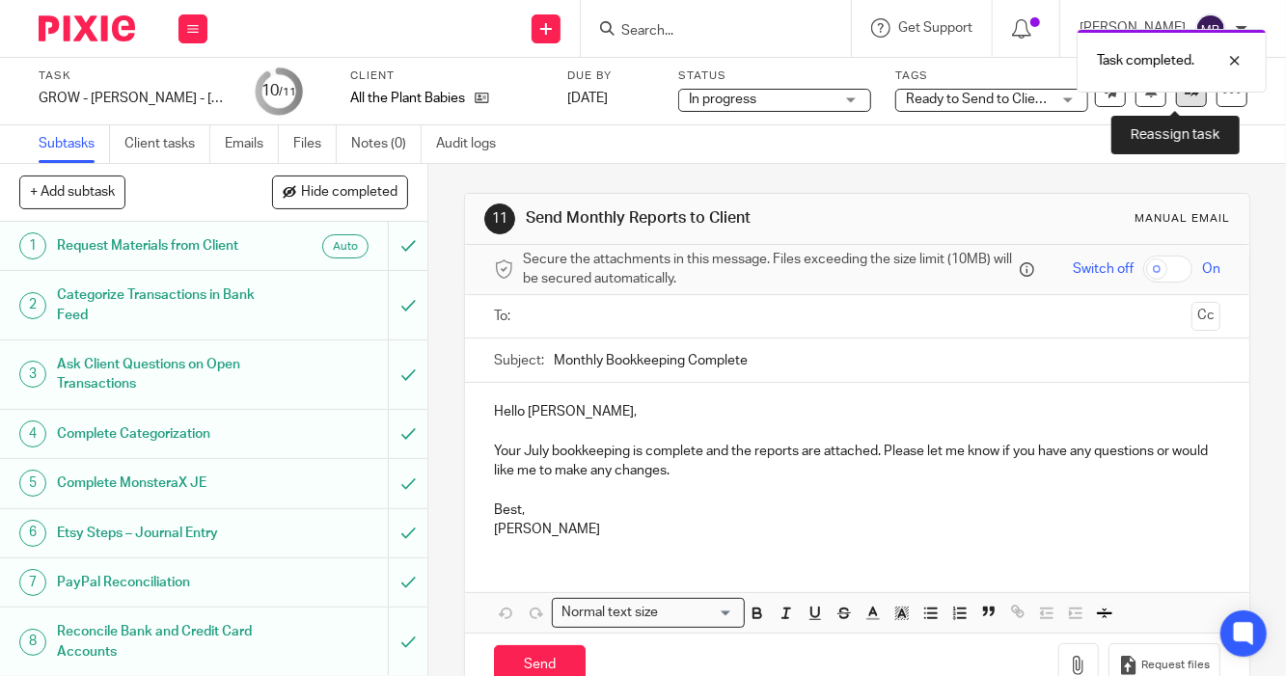
click at [1181, 106] on link at bounding box center [1191, 91] width 31 height 31
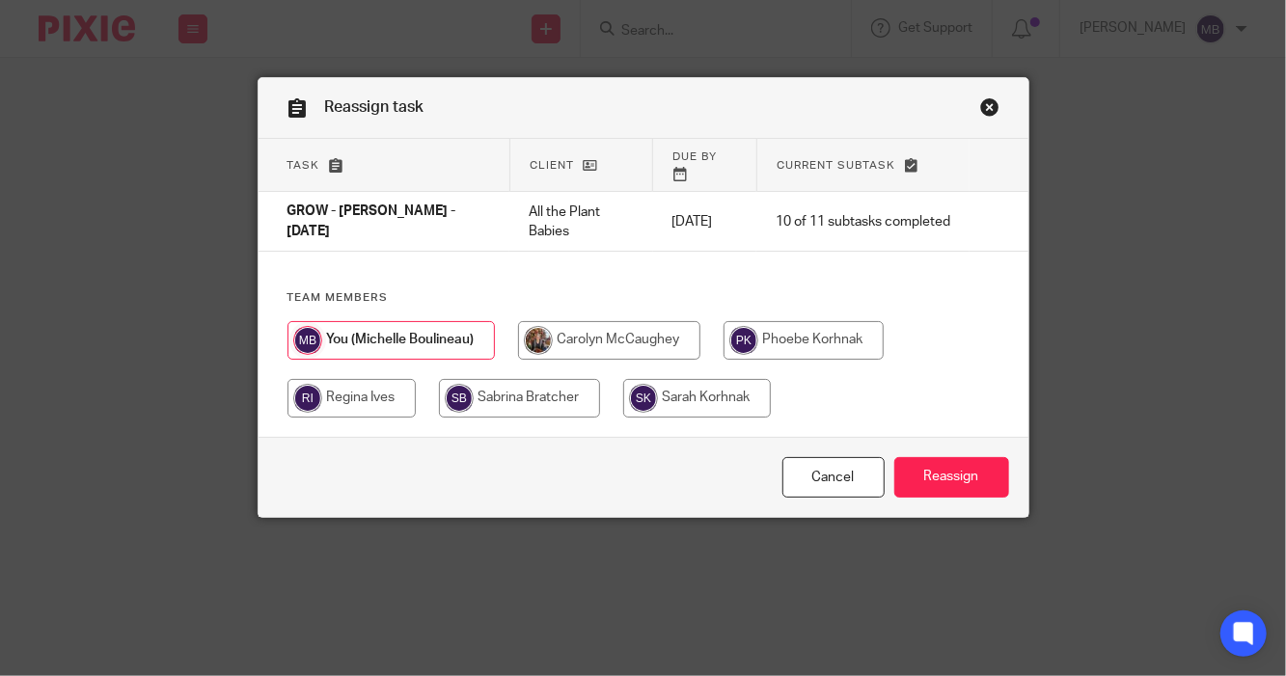
click at [791, 338] on input "radio" at bounding box center [804, 340] width 160 height 39
radio input "true"
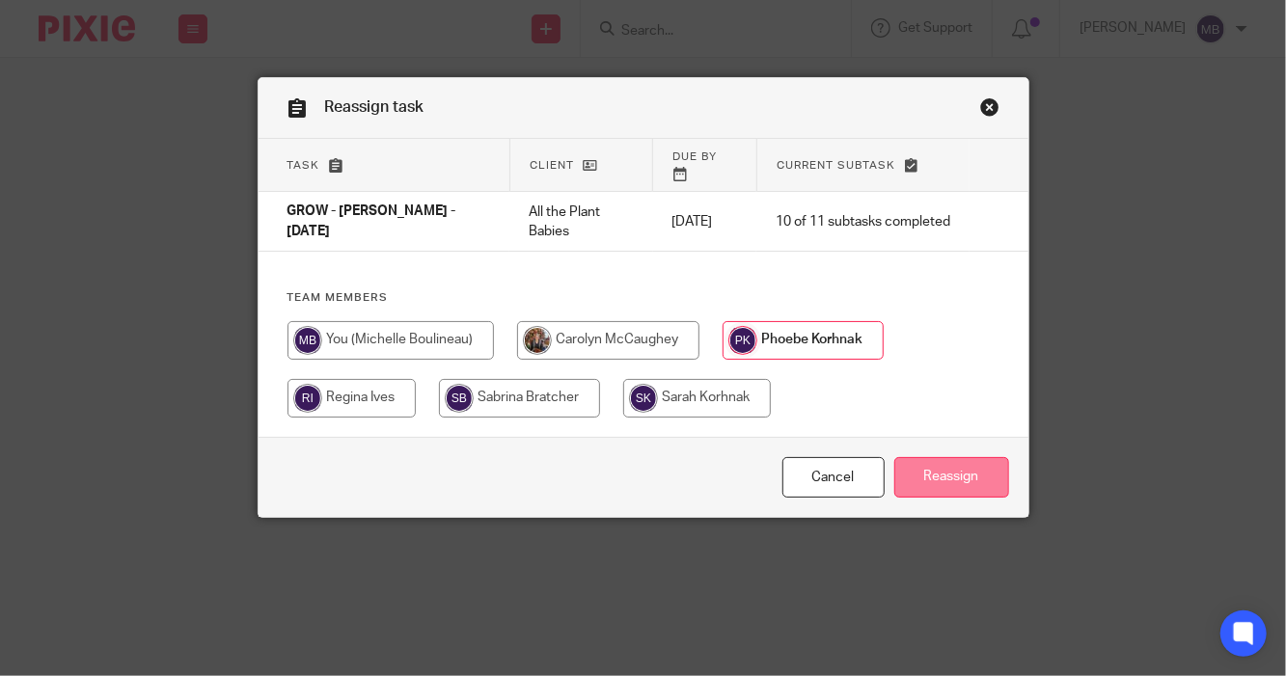
click at [928, 463] on input "Reassign" at bounding box center [951, 477] width 115 height 41
